Goal: Information Seeking & Learning: Learn about a topic

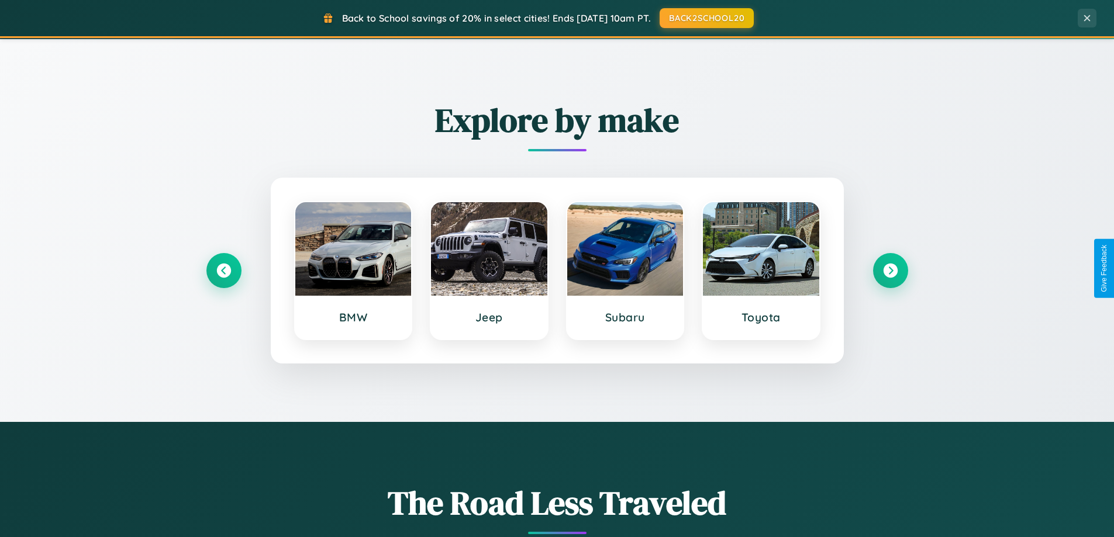
scroll to position [504, 0]
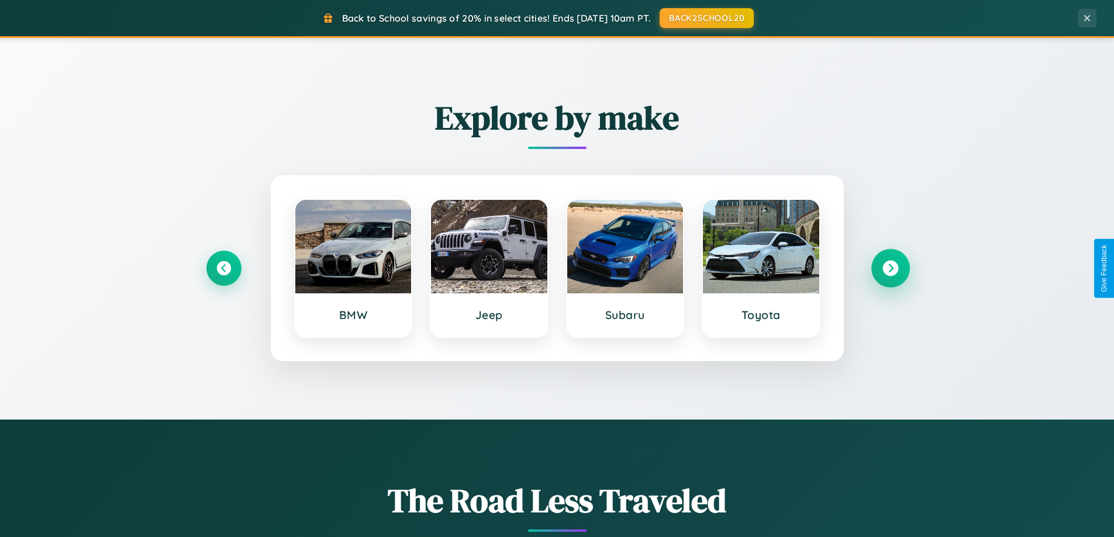
click at [890, 268] on icon at bounding box center [890, 269] width 16 height 16
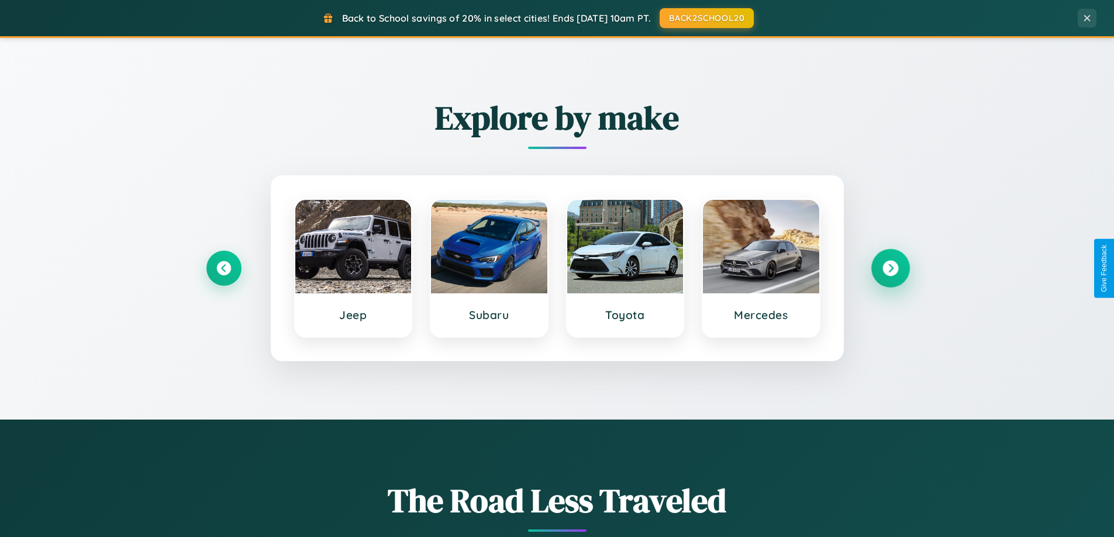
click at [890, 268] on icon at bounding box center [890, 269] width 16 height 16
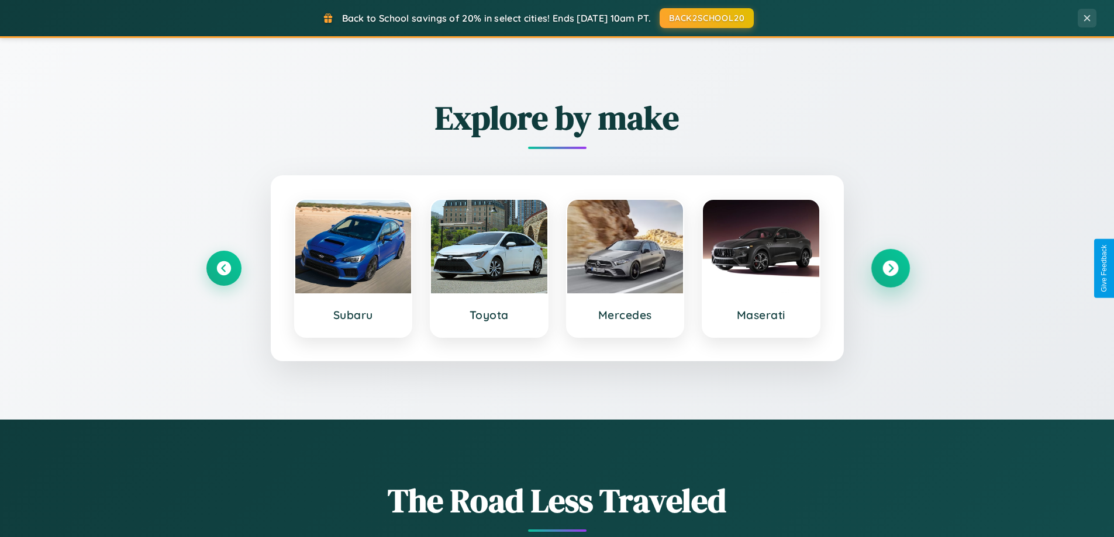
click at [890, 268] on icon at bounding box center [890, 269] width 16 height 16
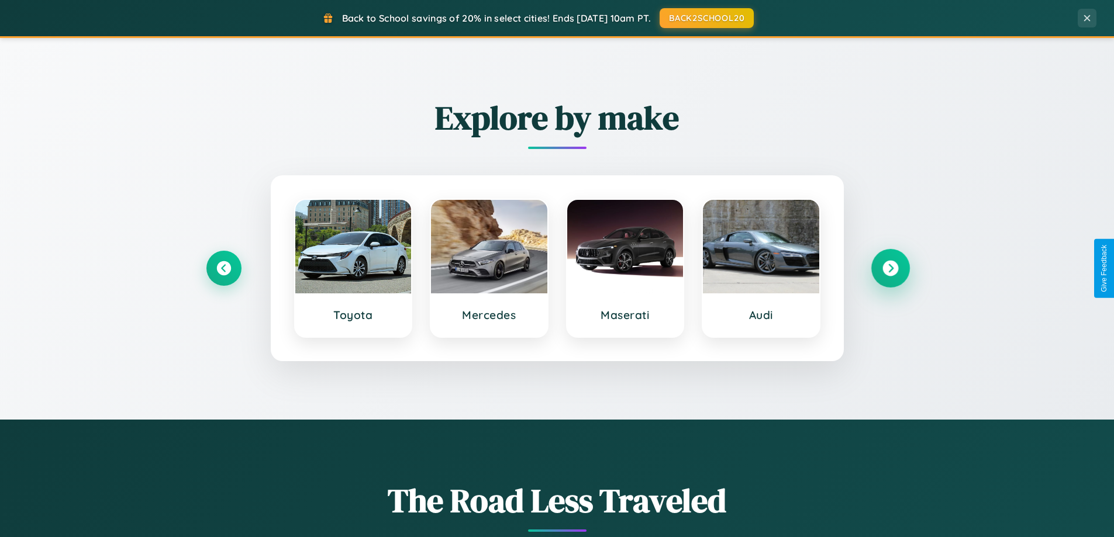
click at [890, 268] on icon at bounding box center [890, 269] width 16 height 16
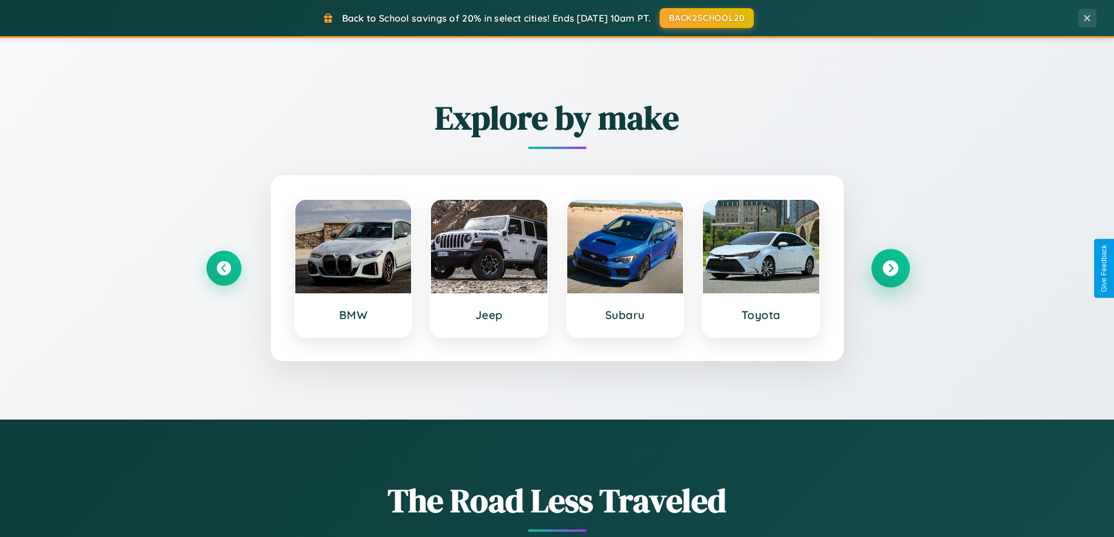
click at [890, 268] on icon at bounding box center [890, 269] width 16 height 16
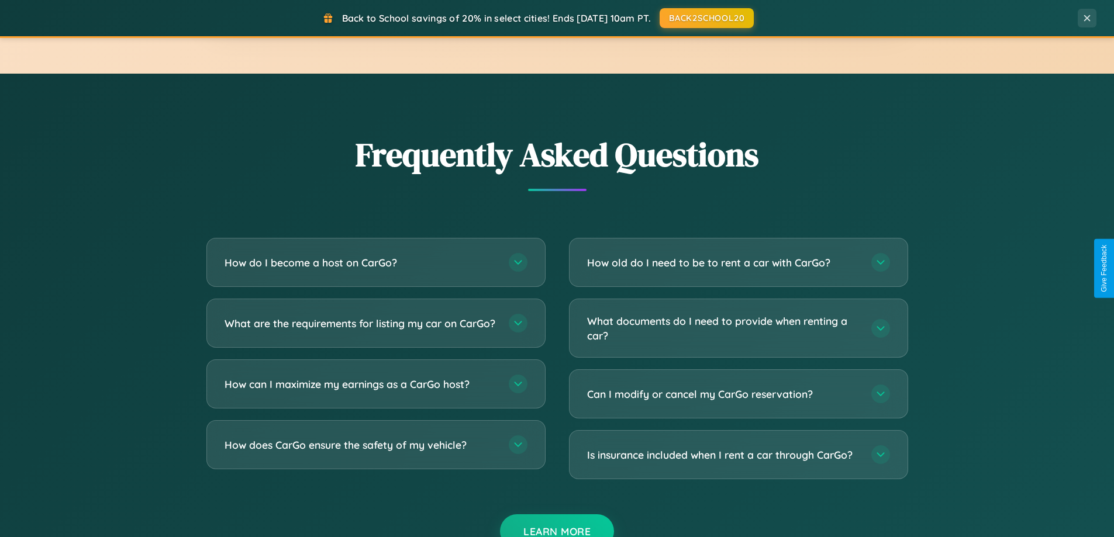
scroll to position [2250, 0]
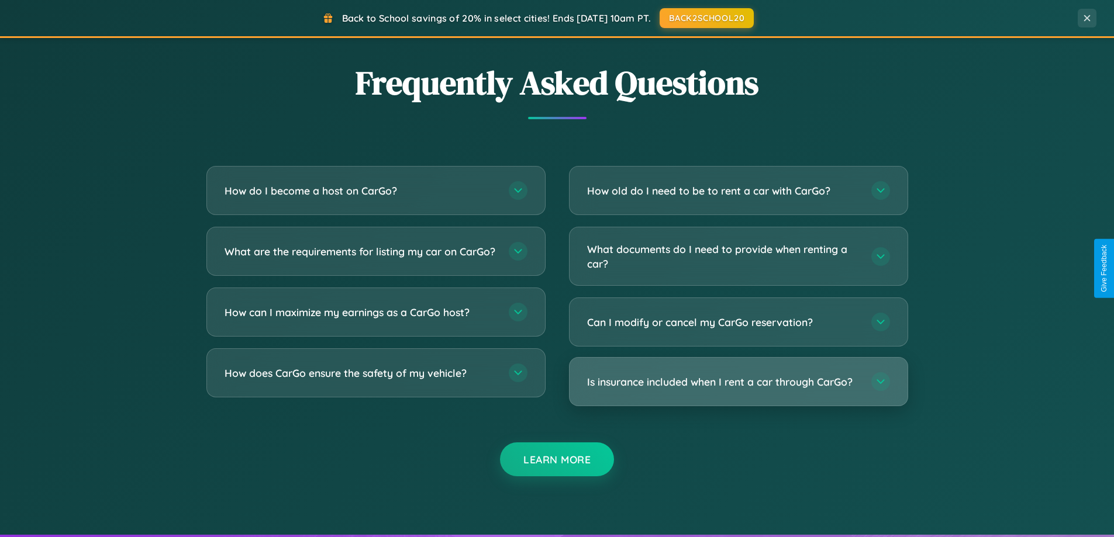
click at [738, 382] on h3 "Is insurance included when I rent a car through CarGo?" at bounding box center [723, 382] width 272 height 15
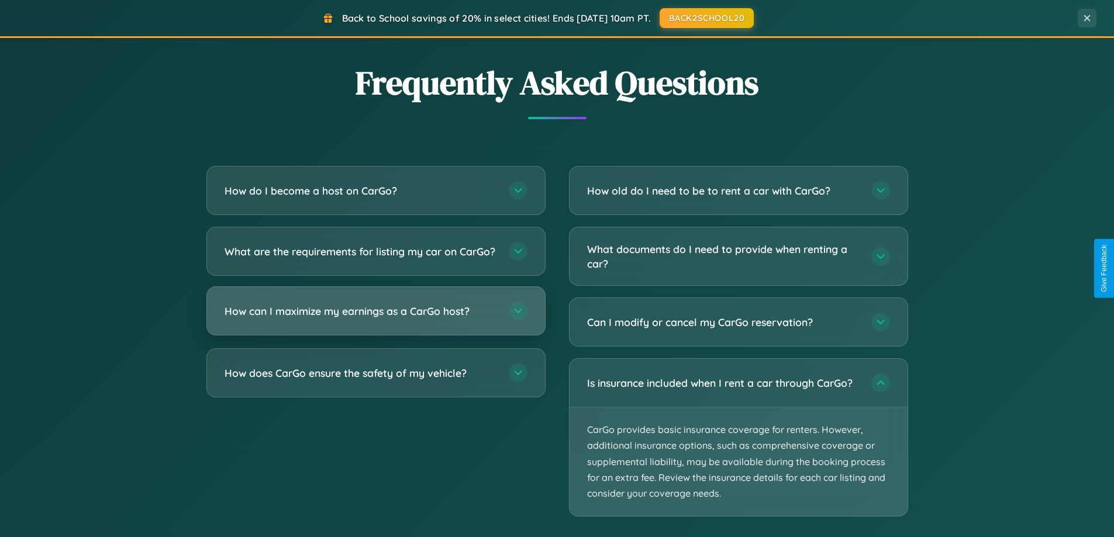
click at [375, 319] on h3 "How can I maximize my earnings as a CarGo host?" at bounding box center [361, 311] width 272 height 15
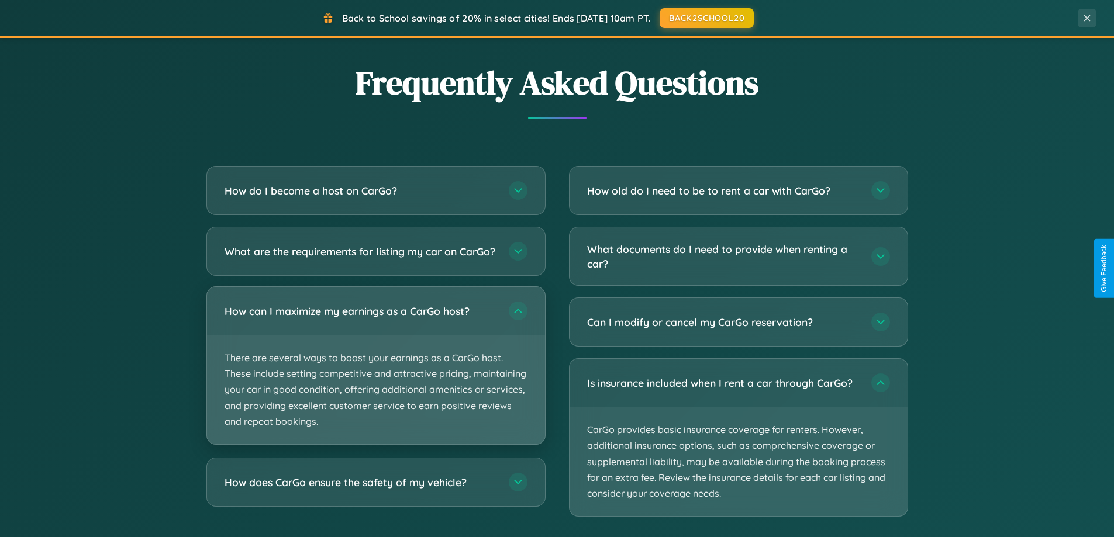
click at [375, 375] on p "There are several ways to boost your earnings as a CarGo host. These include se…" at bounding box center [376, 390] width 338 height 109
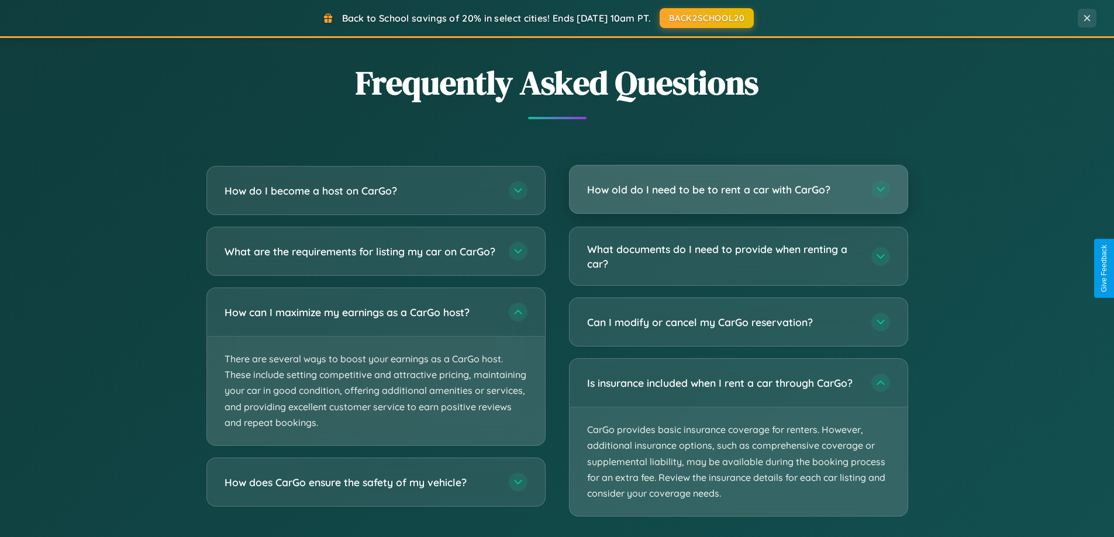
click at [738, 189] on h3 "How old do I need to be to rent a car with CarGo?" at bounding box center [723, 189] width 272 height 15
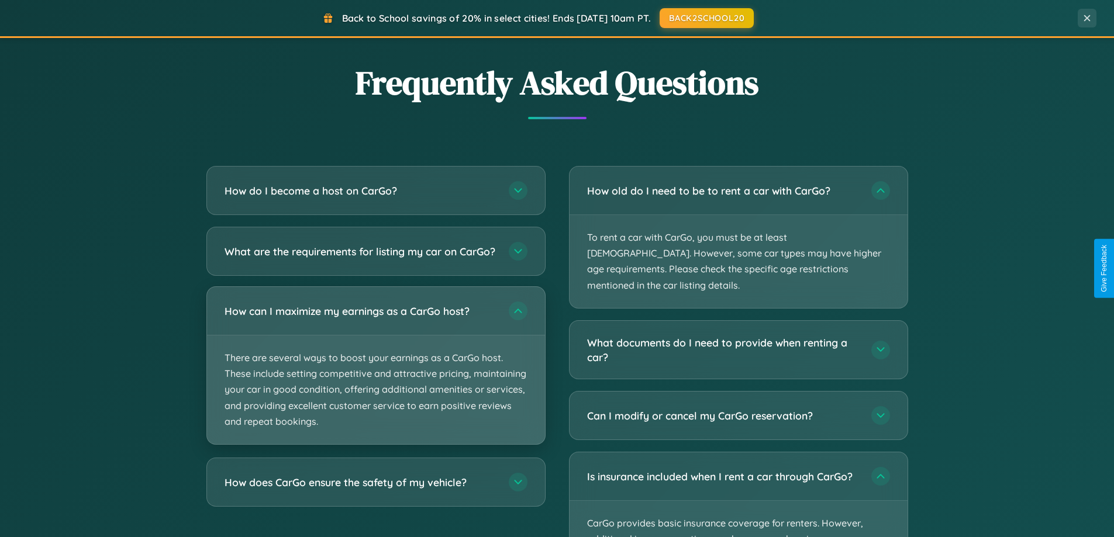
click at [375, 377] on p "There are several ways to boost your earnings as a CarGo host. These include se…" at bounding box center [376, 390] width 338 height 109
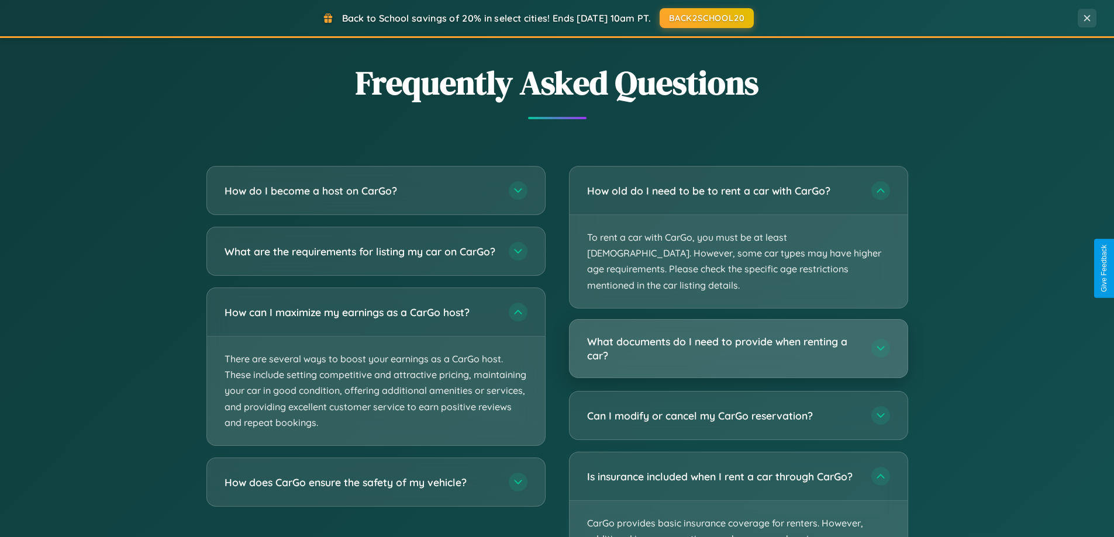
click at [738, 334] on h3 "What documents do I need to provide when renting a car?" at bounding box center [723, 348] width 272 height 29
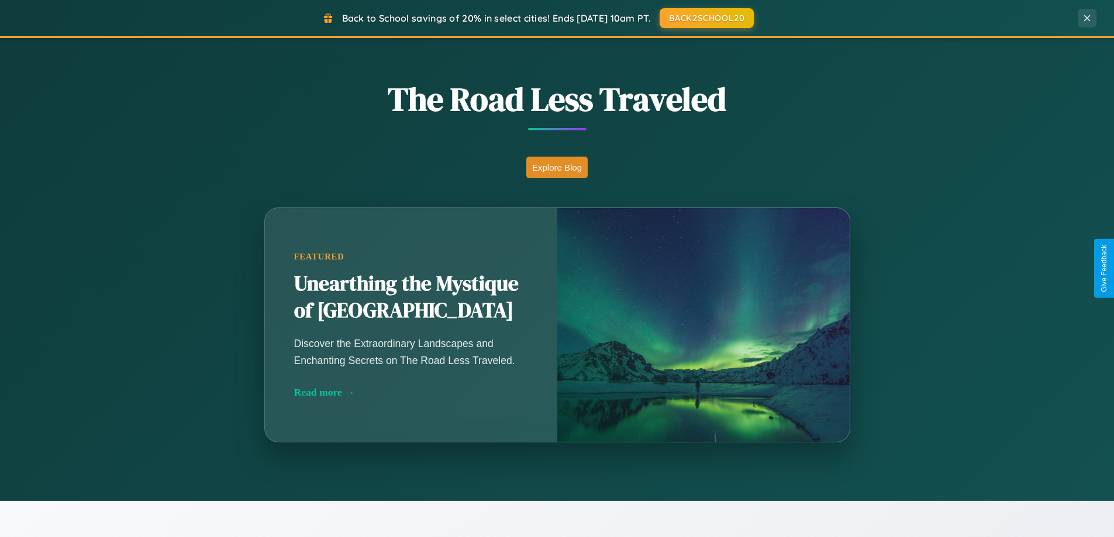
scroll to position [805, 0]
